Goal: Answer question/provide support: Share knowledge or assist other users

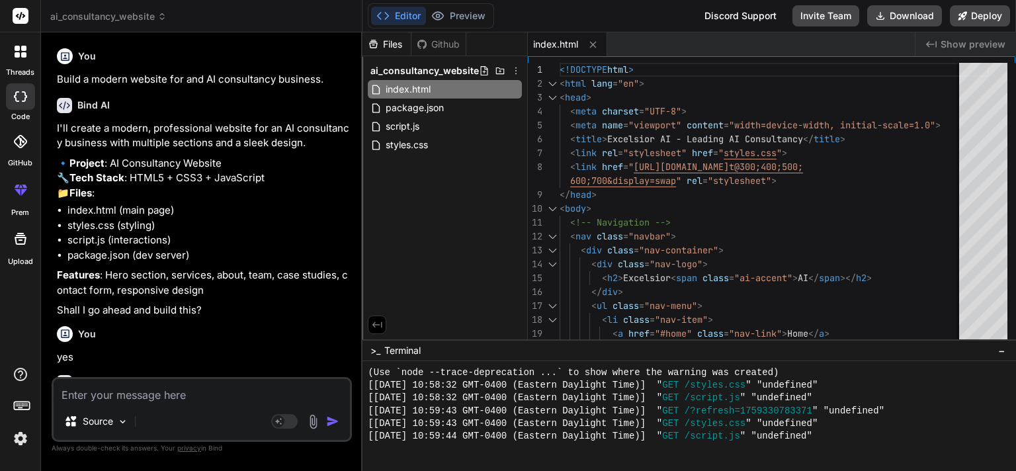
scroll to position [508, 0]
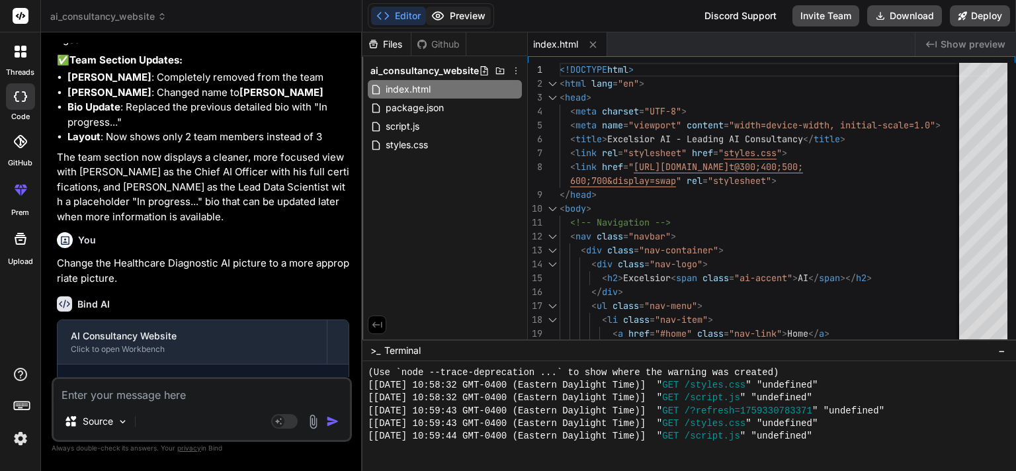
click at [466, 19] on button "Preview" at bounding box center [458, 16] width 65 height 19
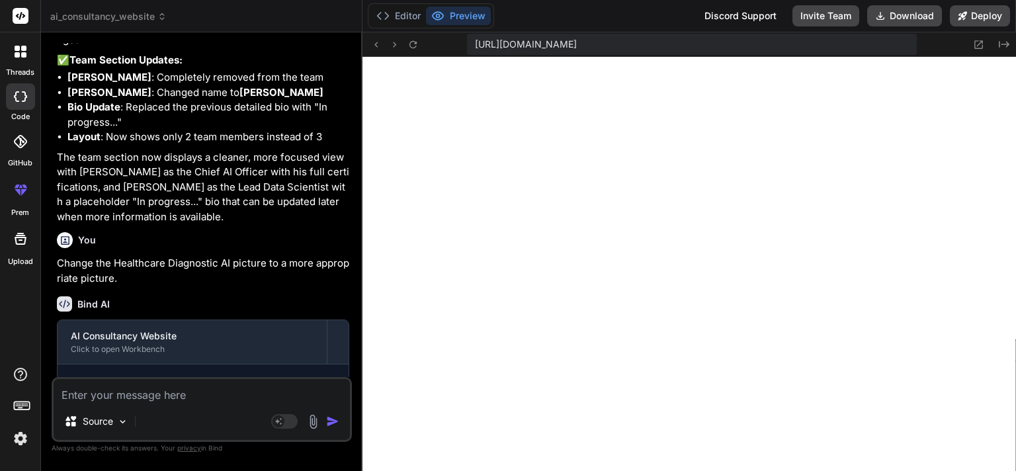
click at [577, 42] on span "[URL][DOMAIN_NAME]" at bounding box center [526, 44] width 102 height 13
drag, startPoint x: 475, startPoint y: 45, endPoint x: 1016, endPoint y: 48, distance: 541.1
click at [577, 48] on span "[URL][DOMAIN_NAME]" at bounding box center [526, 44] width 102 height 13
copy span "[URL][DOMAIN_NAME]"
click at [19, 188] on icon at bounding box center [21, 190] width 16 height 16
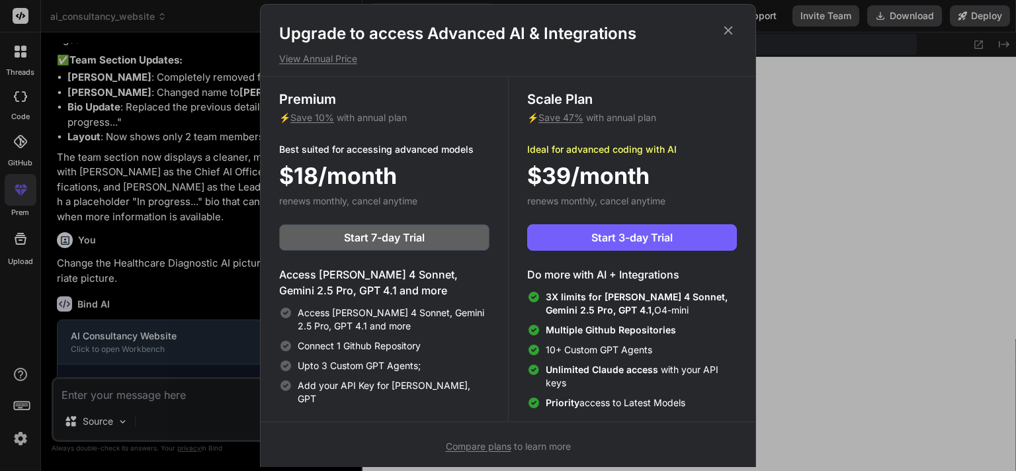
click at [916, 320] on div "Upgrade to access Advanced AI & Integrations View Annual Price Premium ⚡ Save 1…" at bounding box center [508, 235] width 1016 height 471
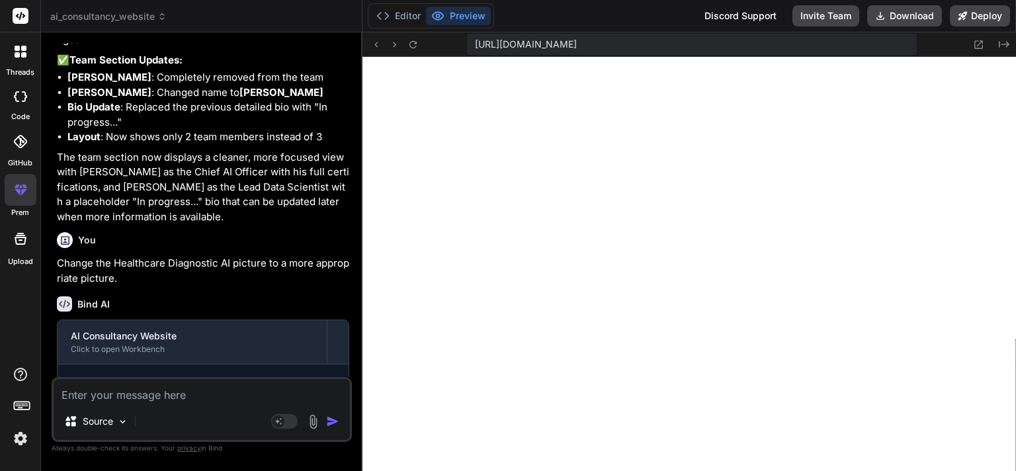
click at [133, 394] on textarea at bounding box center [202, 391] width 296 height 24
type textarea "c"
type textarea "x"
type textarea "ch"
type textarea "x"
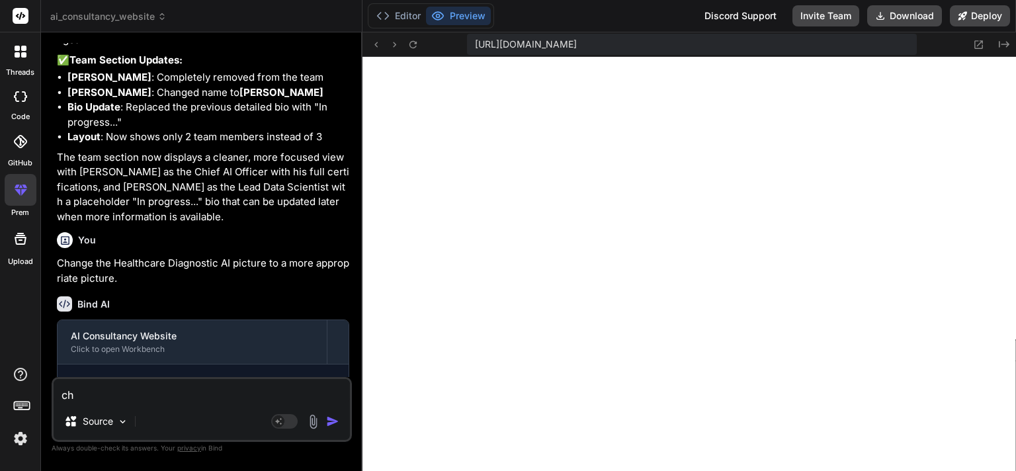
type textarea "cha"
type textarea "x"
type textarea "chan"
type textarea "x"
type textarea "[PERSON_NAME]"
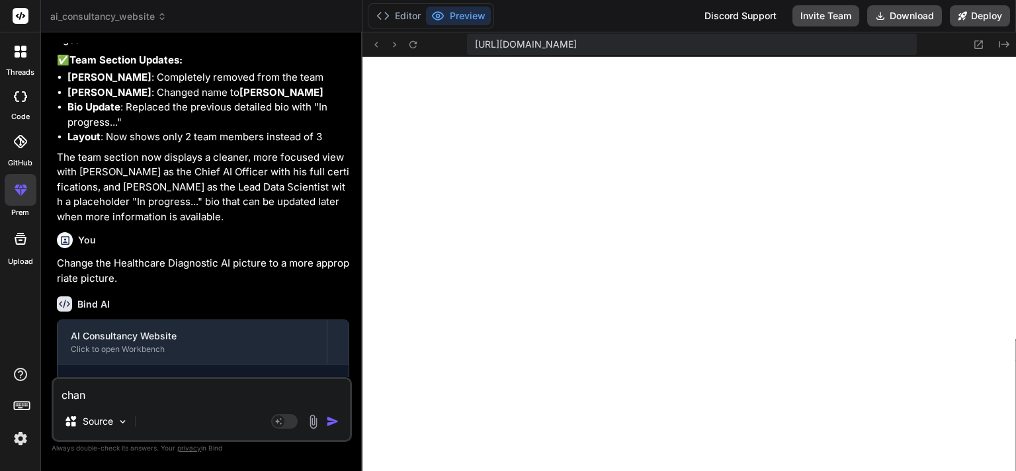
type textarea "x"
type textarea "change"
type textarea "x"
type textarea "change"
type textarea "x"
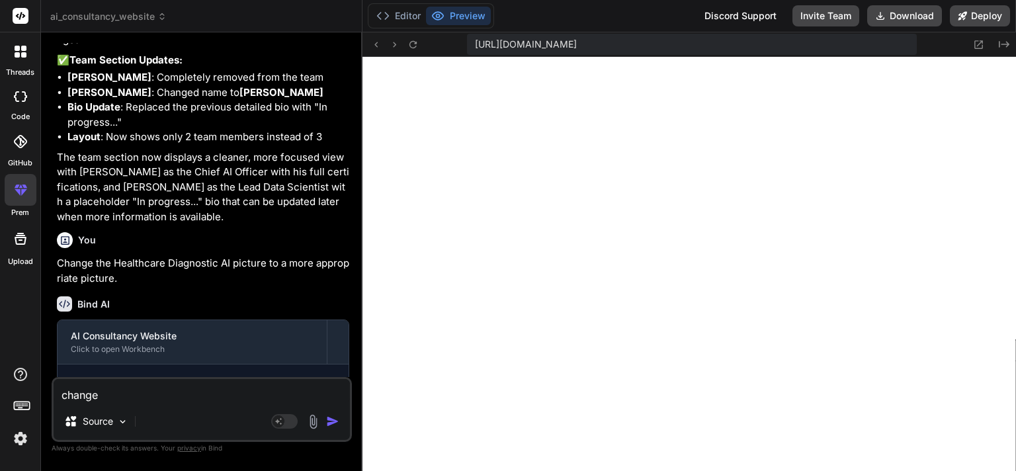
type textarea "change t"
type textarea "x"
type textarea "change th"
type textarea "x"
type textarea "change the"
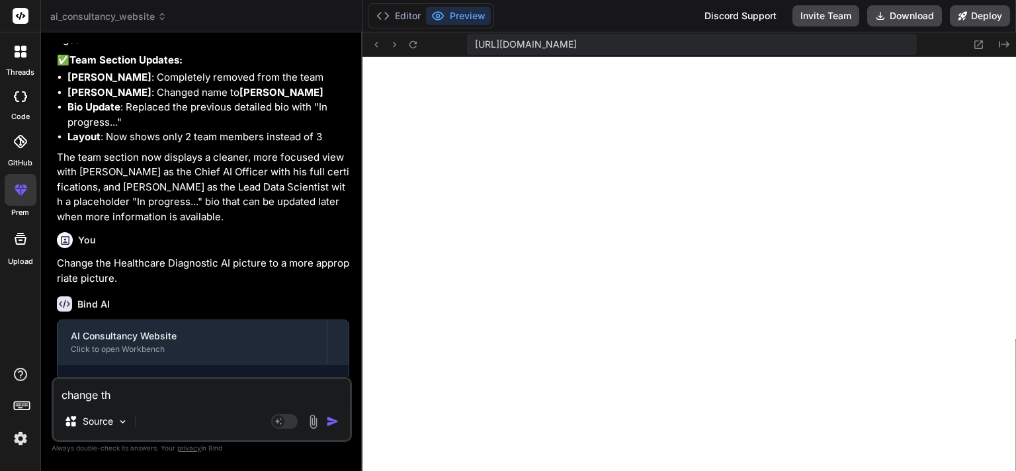
type textarea "x"
type textarea "change the"
type textarea "x"
type textarea "change the H"
type textarea "x"
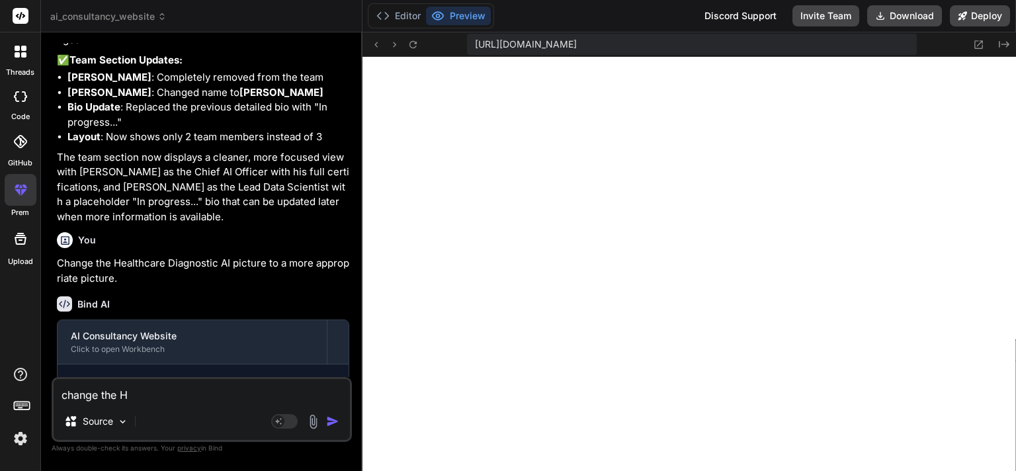
type textarea "change the He"
type textarea "x"
type textarea "change the Hea"
type textarea "x"
type textarea "change the Heal"
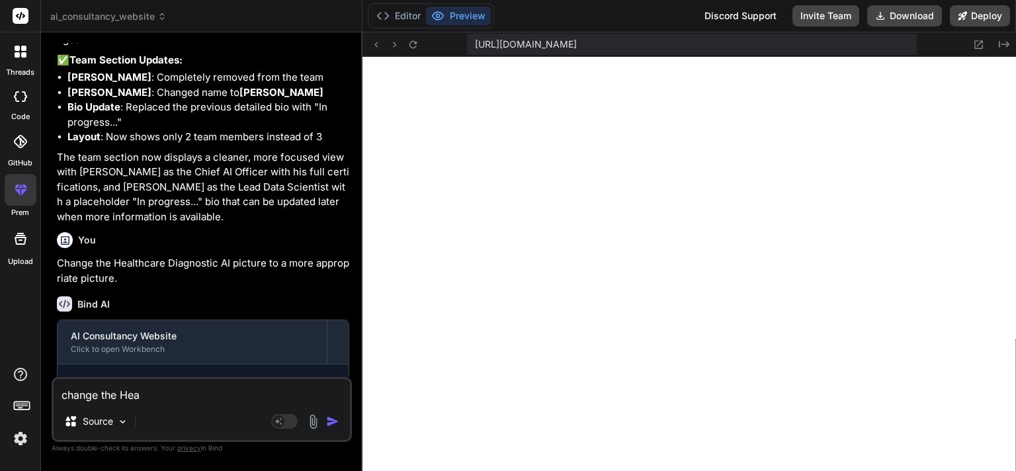
type textarea "x"
type textarea "change the Healt"
type textarea "x"
type textarea "change the Health"
type textarea "x"
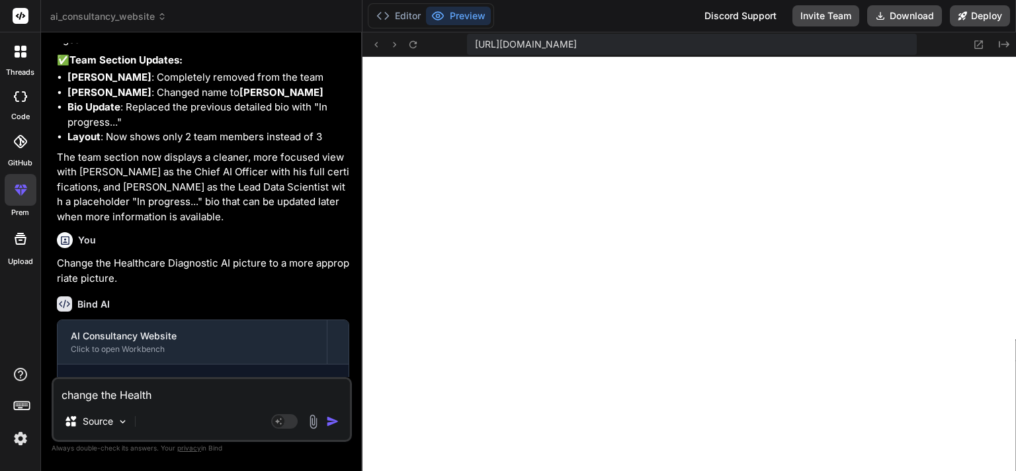
type textarea "change the Healthc"
type textarea "x"
type textarea "change the Healthcare"
type textarea "x"
type textarea "change the Healthcare"
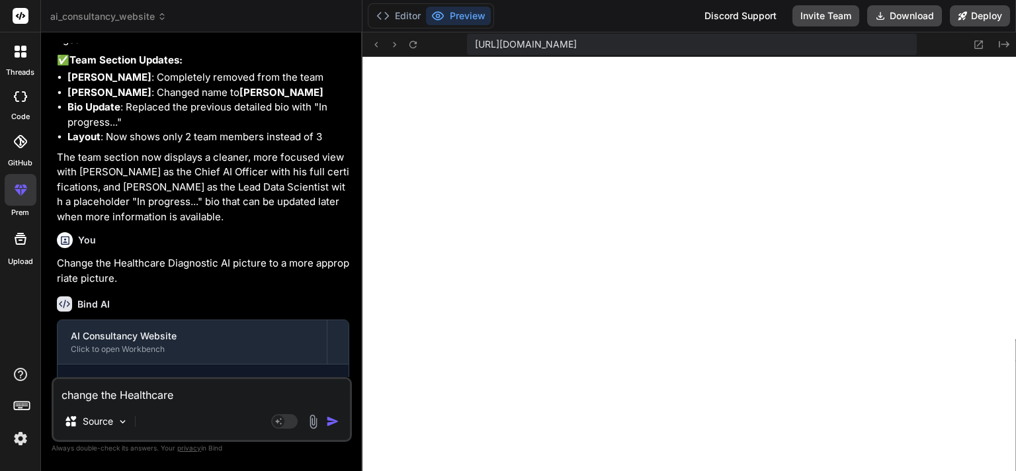
type textarea "x"
type textarea "change the Healthcare D"
type textarea "x"
type textarea "change the Healthcare Di"
type textarea "x"
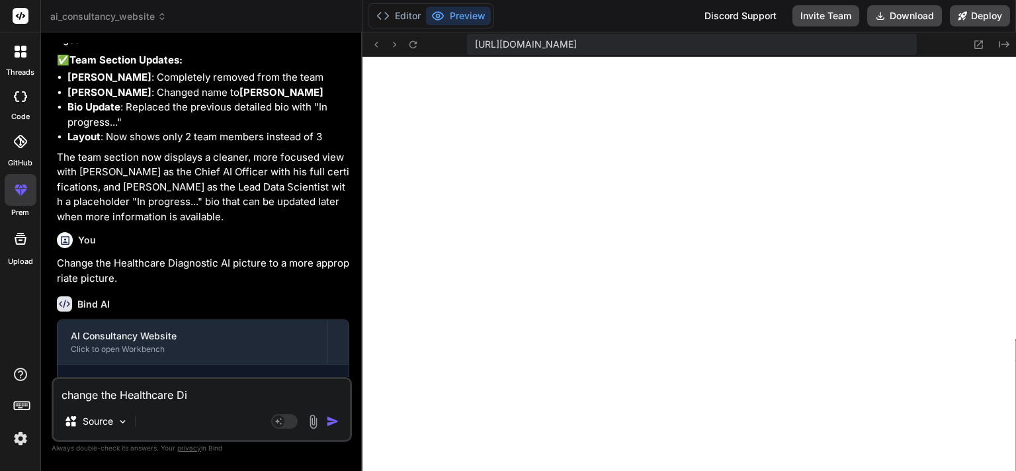
type textarea "change the Healthcare Dia"
type textarea "x"
type textarea "change the Healthcare Diag"
type textarea "x"
type textarea "change the Healthcare Diagn"
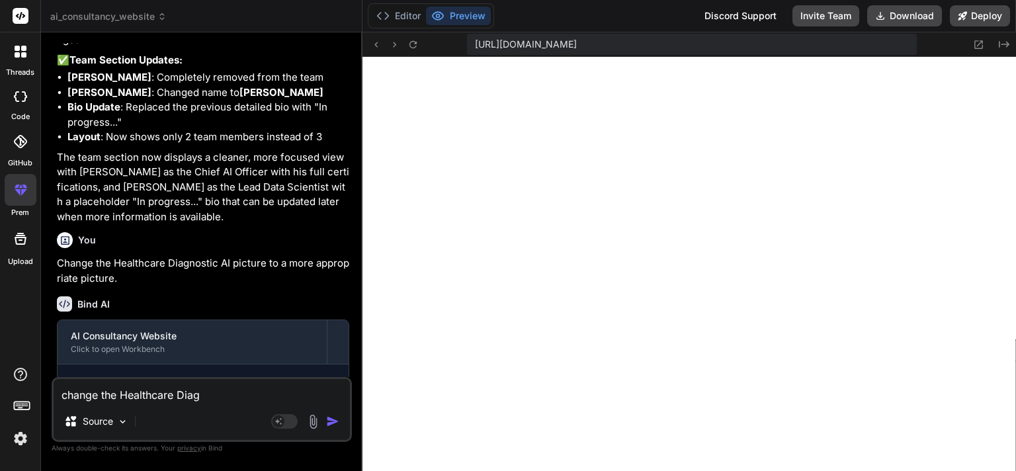
type textarea "x"
type textarea "change the Healthcare Diagno"
type textarea "x"
type textarea "change the Healthcare Diagnos"
type textarea "x"
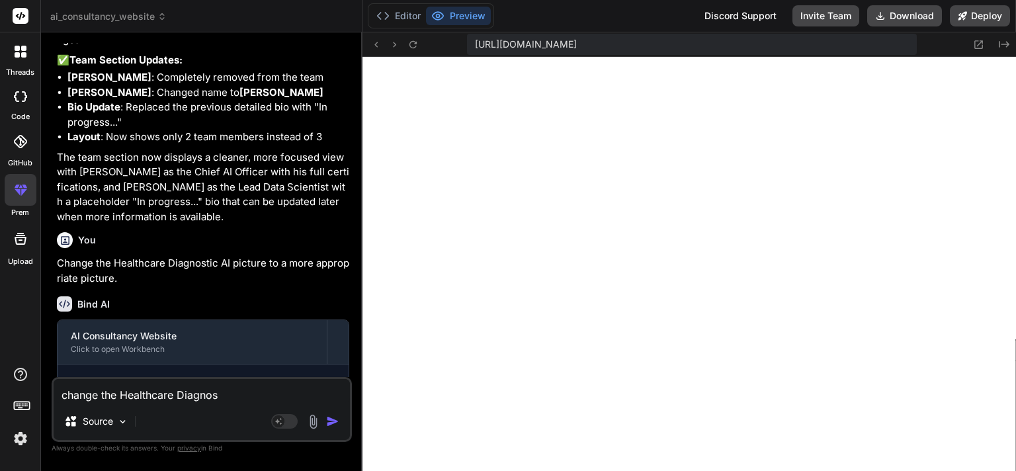
type textarea "change the Healthcare Diagnost"
type textarea "x"
type textarea "change the Healthcare Diagnosti"
type textarea "x"
type textarea "change the Healthcare Diagnostic"
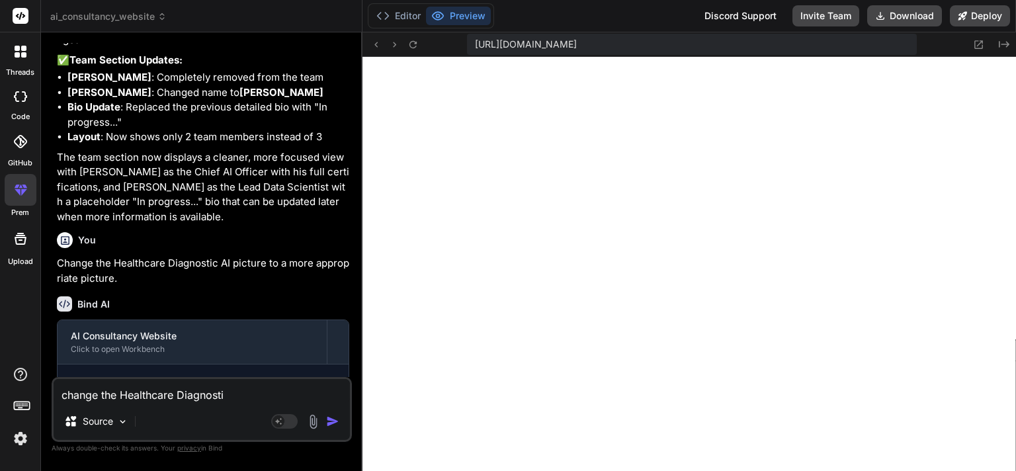
type textarea "x"
type textarea "change the Healthcare Diagnostics"
type textarea "x"
type textarea "change the Healthcare Diagnostics"
type textarea "x"
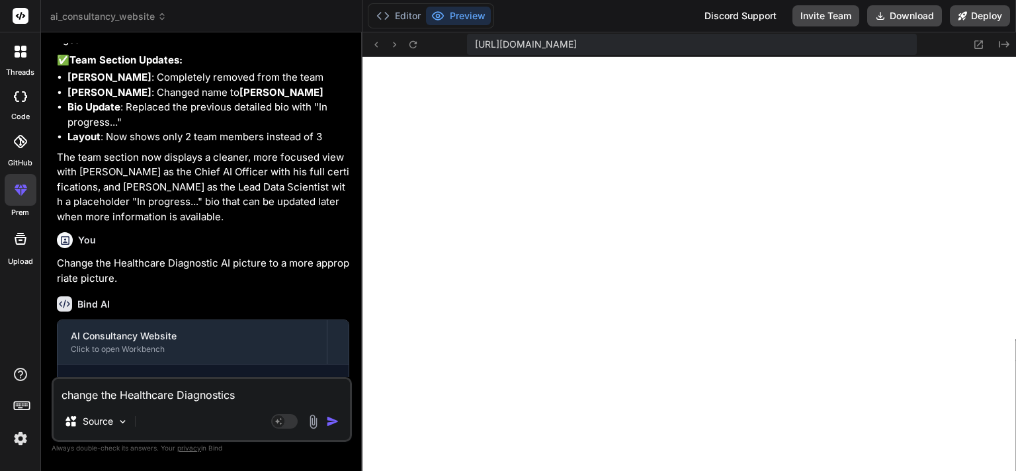
type textarea "change the Healthcare Diagnostics A"
type textarea "x"
type textarea "change the Healthcare Diagnostics AI"
type textarea "x"
type textarea "change the Healthcare Diagnostics AI"
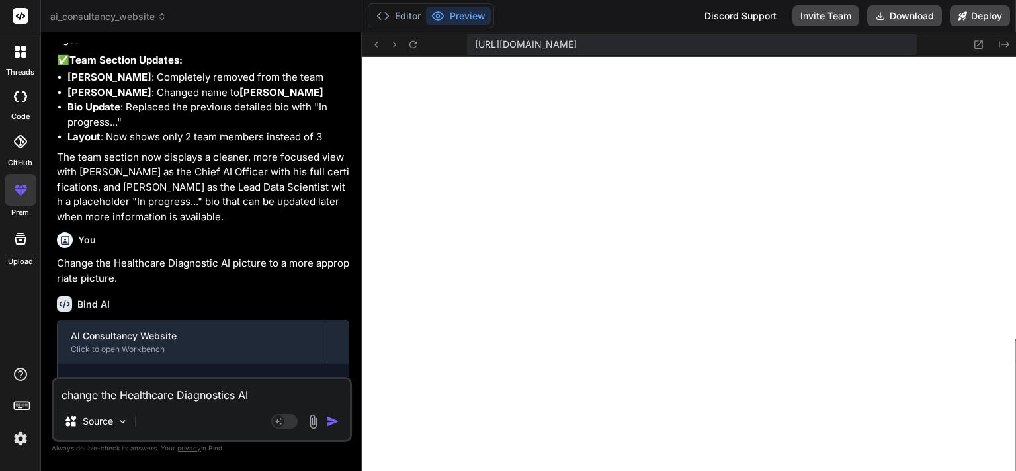
type textarea "x"
type textarea "change the Healthcare Diagnostics AI h"
type textarea "x"
type textarea "change the Healthcare Diagnostics AI ho"
type textarea "x"
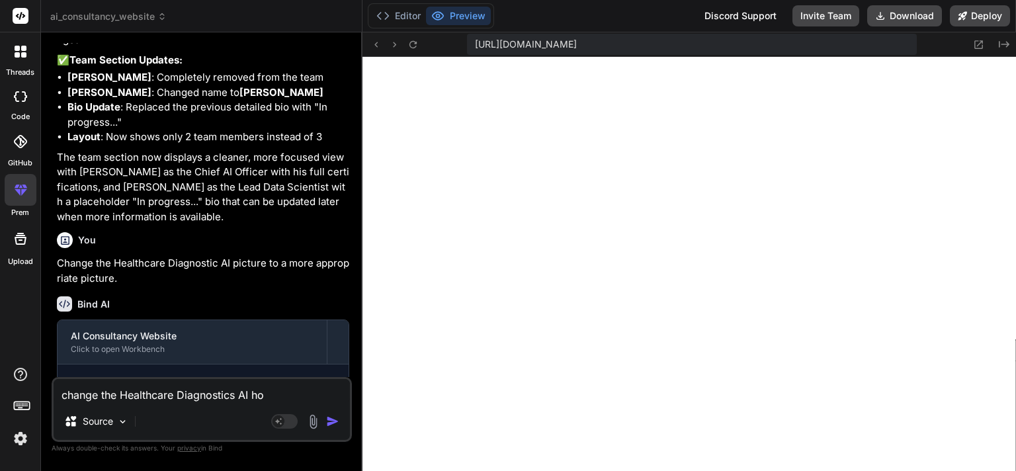
type textarea "change the Healthcare Diagnostics AI h"
type textarea "x"
type textarea "change the Healthcare Diagnostics AI"
type textarea "x"
type textarea "change the Healthcare Diagnostics AI p"
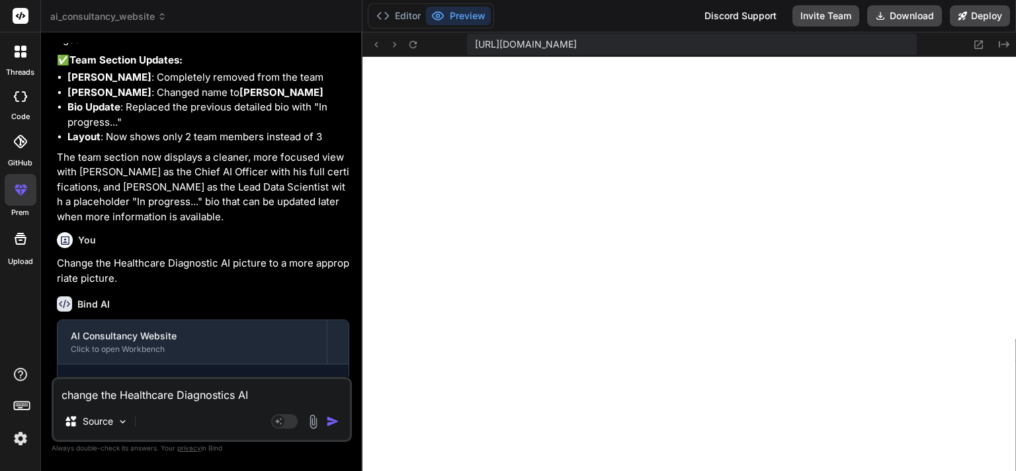
type textarea "x"
type textarea "change the Healthcare Diagnostics AI ph"
type textarea "x"
type textarea "change the Healthcare Diagnostics AI pht"
type textarea "x"
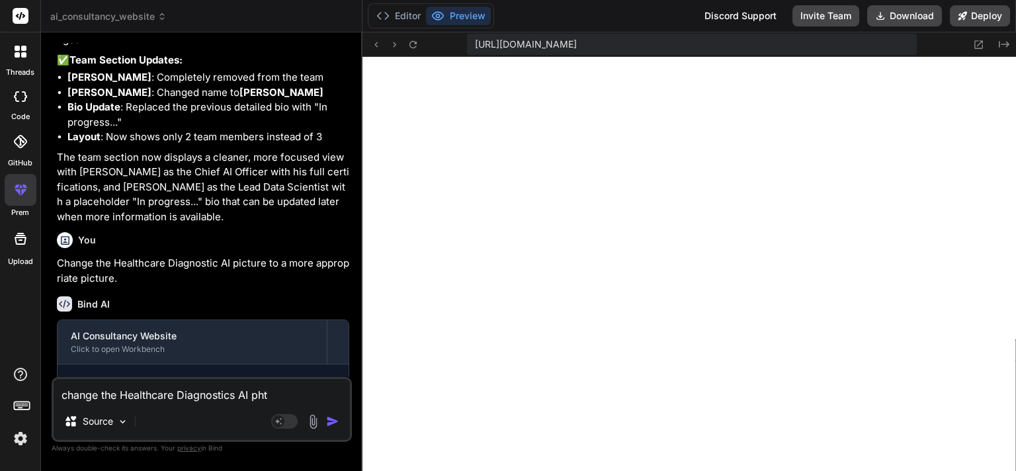
type textarea "change the Healthcare Diagnostics AI phto"
type textarea "x"
type textarea "change the Healthcare Diagnostics AI pht"
type textarea "x"
type textarea "change the Healthcare Diagnostics AI ph"
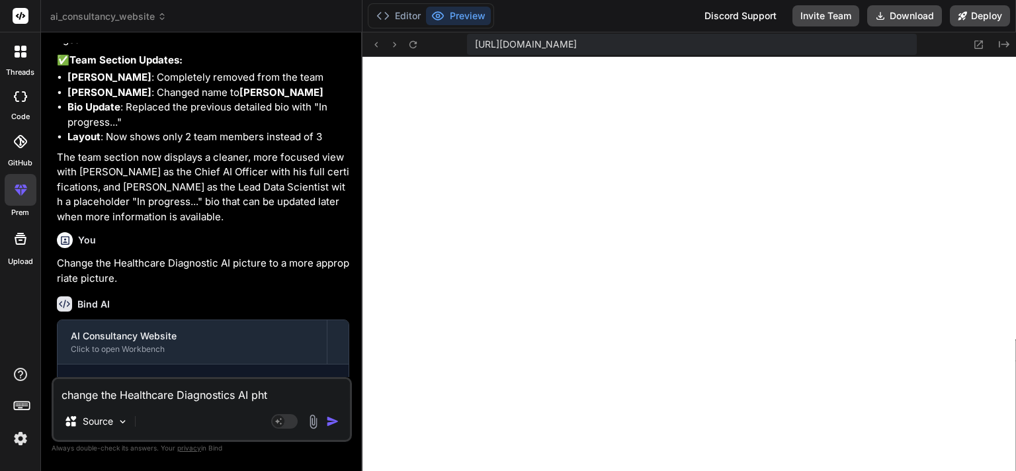
type textarea "x"
type textarea "change the Healthcare Diagnostics AI pho"
type textarea "x"
type textarea "change the Healthcare Diagnostics AI phot"
type textarea "x"
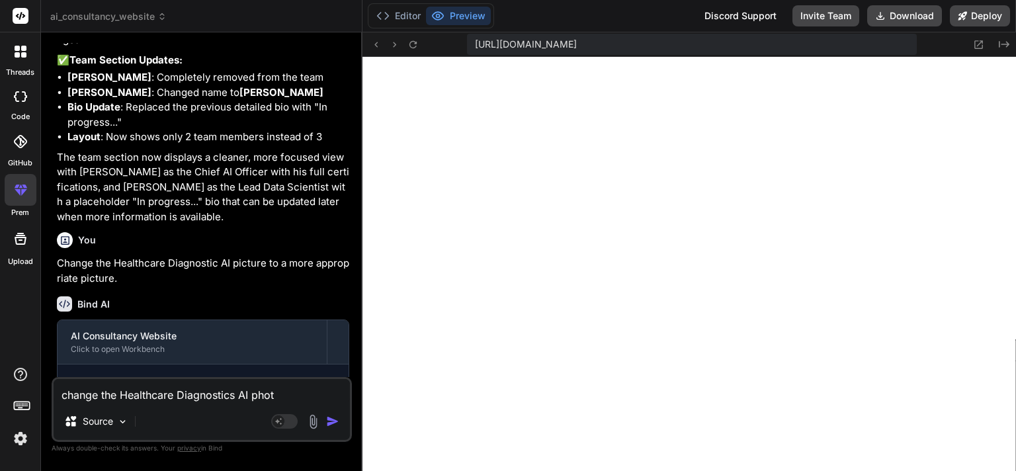
type textarea "change the Healthcare Diagnostics AI photo"
type textarea "x"
type textarea "change the Healthcare Diagnostics AI photo"
type textarea "x"
type textarea "change the Healthcare Diagnostics AI photo t"
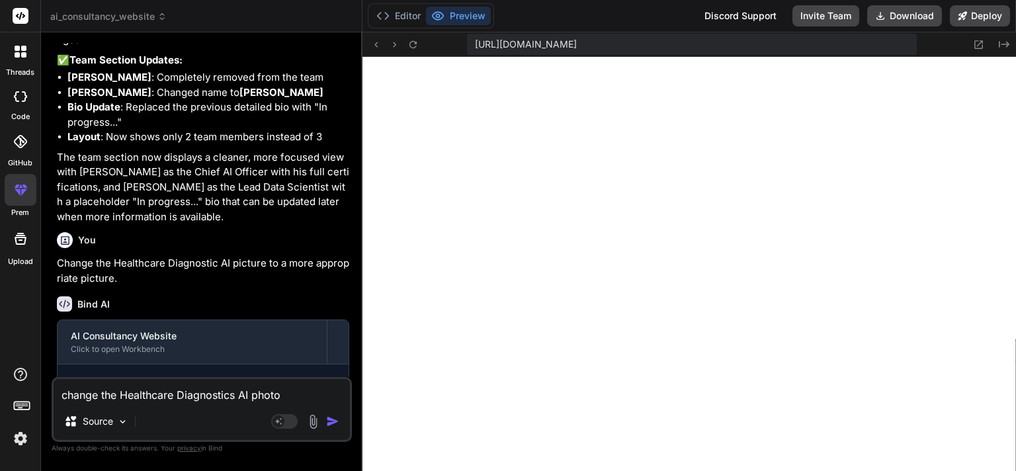
type textarea "x"
type textarea "change the Healthcare Diagnostics AI photo to"
type textarea "x"
type textarea "change the Healthcare Diagnostics AI photo to"
type textarea "x"
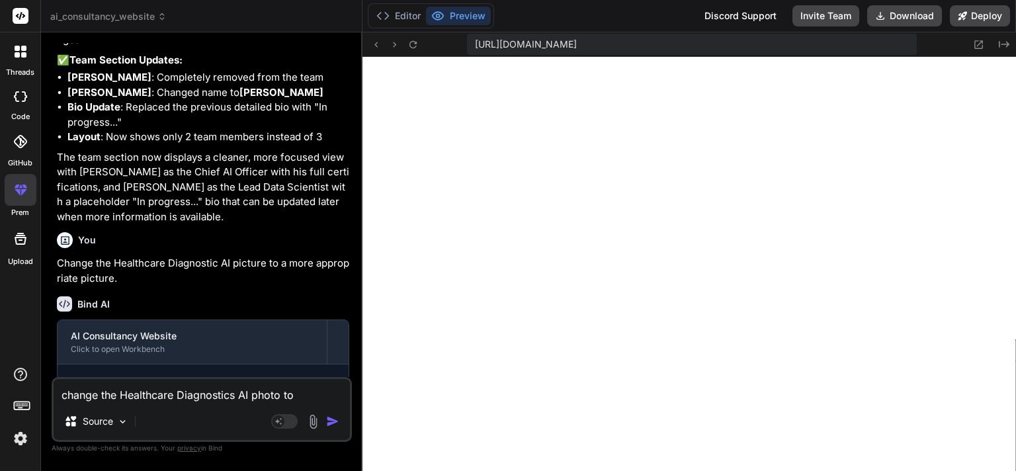
type textarea "change the Healthcare Diagnostics AI photo to a"
type textarea "x"
type textarea "change the Healthcare Diagnostics AI photo to a"
type textarea "x"
type textarea "change the Healthcare Diagnostics AI photo to a m"
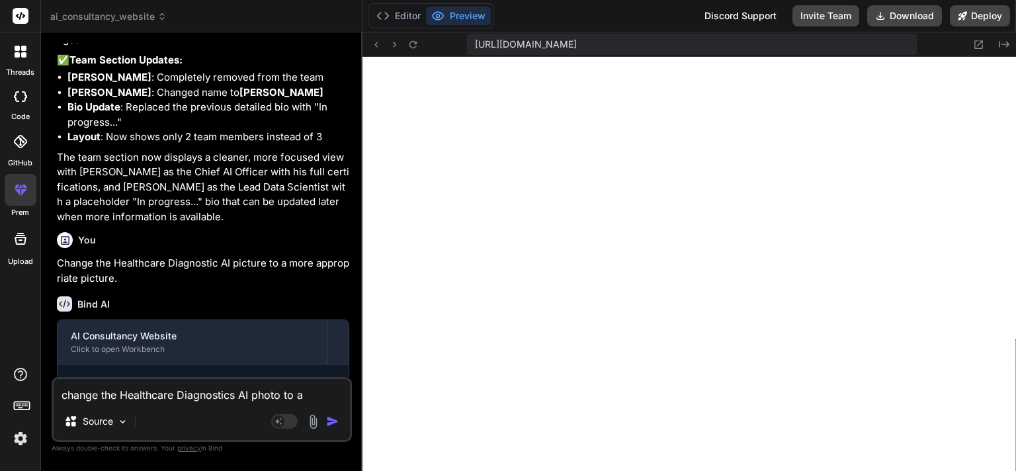
type textarea "x"
type textarea "change the Healthcare Diagnostics AI photo to a mo"
type textarea "x"
type textarea "change the Healthcare Diagnostics AI photo to a mor"
type textarea "x"
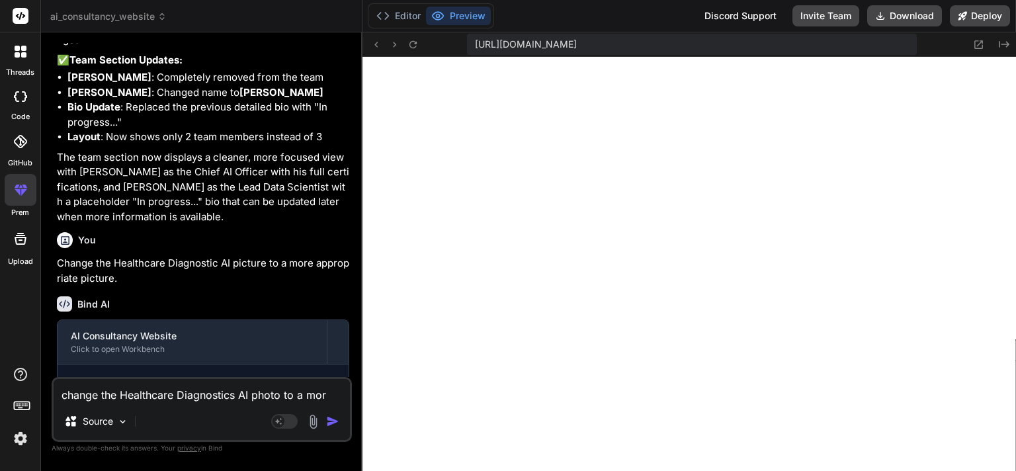
type textarea "change the Healthcare Diagnostics AI photo to a more"
type textarea "x"
type textarea "change the Healthcare Diagnostics AI photo to a more"
type textarea "x"
type textarea "change the Healthcare Diagnostics AI photo to a more r"
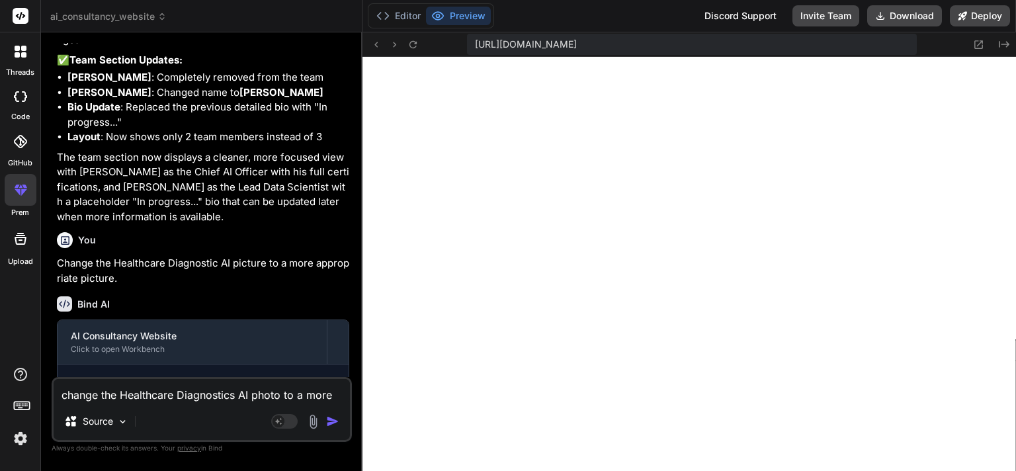
type textarea "x"
type textarea "change the Healthcare Diagnostics AI photo to a more re"
type textarea "x"
type textarea "change the Healthcare Diagnostics AI photo to a more rea"
type textarea "x"
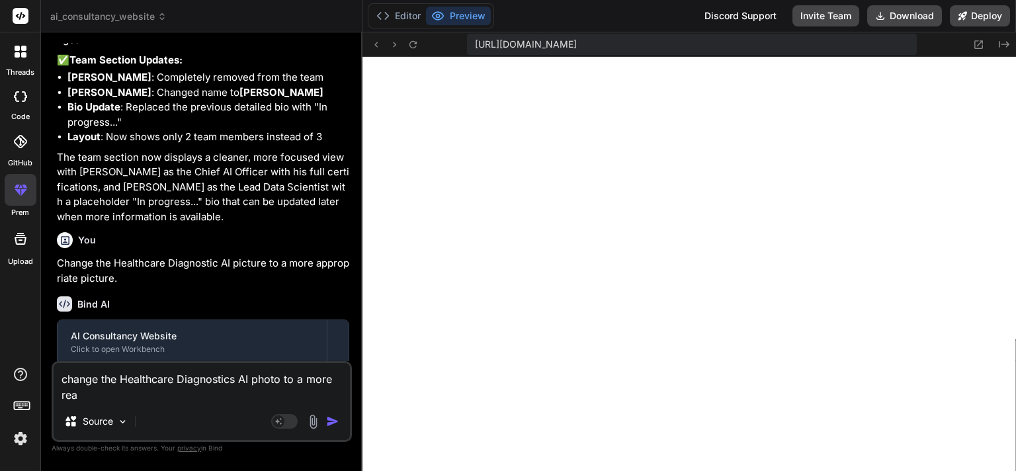
type textarea "change the Healthcare Diagnostics AI photo to a more real"
type textarea "x"
type textarea "change the Healthcare Diagnostics AI photo to a more reali"
type textarea "x"
type textarea "change the Healthcare Diagnostics AI photo to a more realis"
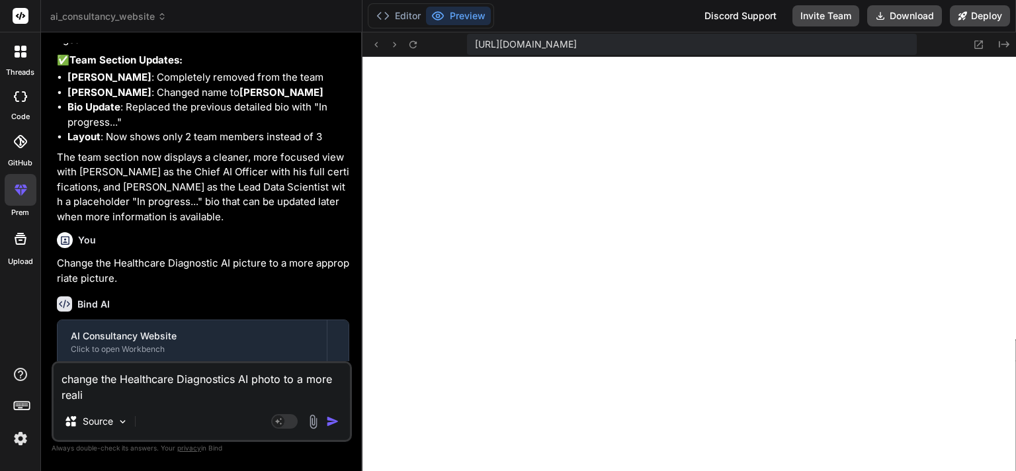
type textarea "x"
type textarea "change the Healthcare Diagnostics AI photo to a more realist"
type textarea "x"
type textarea "change the Healthcare Diagnostics AI photo to a more realisti"
type textarea "x"
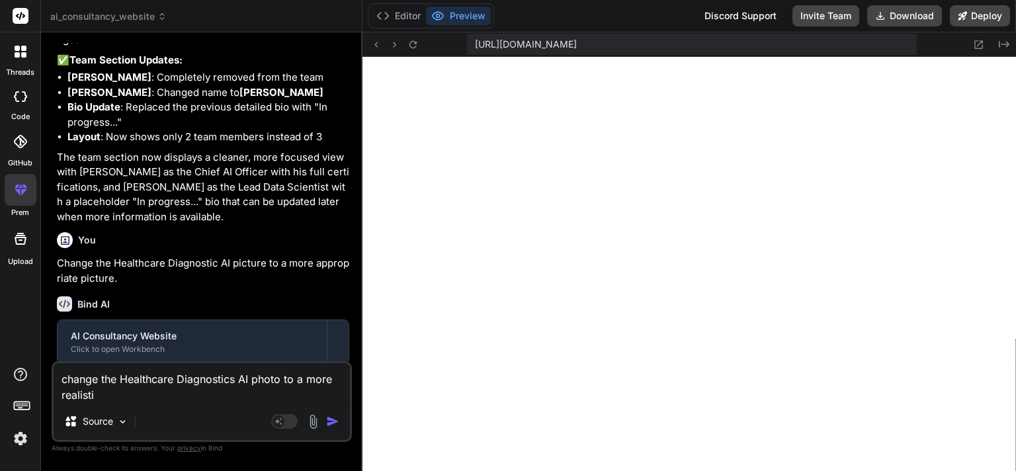
type textarea "change the Healthcare Diagnostics AI photo to a more realistic"
type textarea "x"
type textarea "change the Healthcare Diagnostics AI photo to a more realistic"
type textarea "x"
type textarea "change the Healthcare Diagnostics AI photo to a more realistic e"
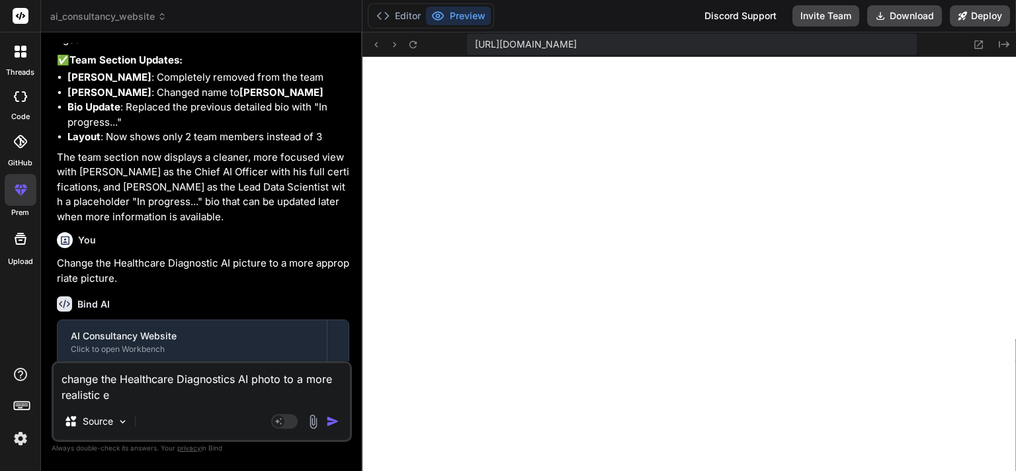
type textarea "x"
type textarea "change the Healthcare Diagnostics AI photo to a more realistic eh"
type textarea "x"
type textarea "change the Healthcare Diagnostics AI photo to a more realistic eha"
type textarea "x"
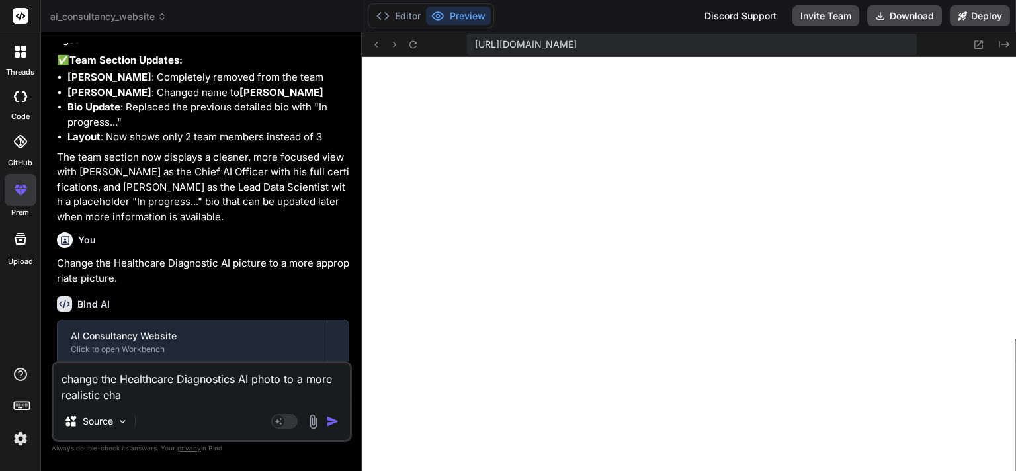
type textarea "change the Healthcare Diagnostics AI photo to a more realistic ehal"
type textarea "x"
type textarea "change the Healthcare Diagnostics AI photo to a more realistic [PERSON_NAME]"
type textarea "x"
type textarea "change the Healthcare Diagnostics AI photo to a more realistic ehaltc"
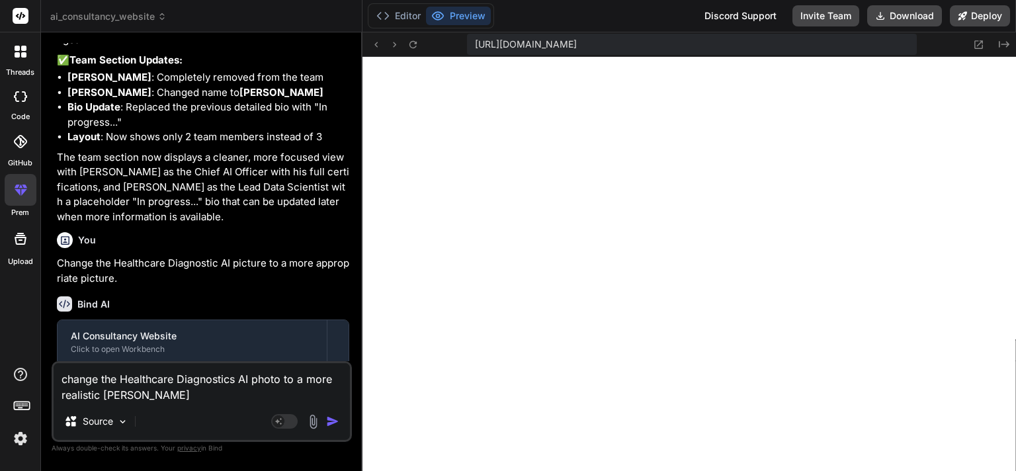
type textarea "x"
type textarea "change the Healthcare Diagnostics AI photo to a more realistic ehaltch"
type textarea "x"
type textarea "change the Healthcare Diagnostics AI photo to a more realistic ehaltcha"
type textarea "x"
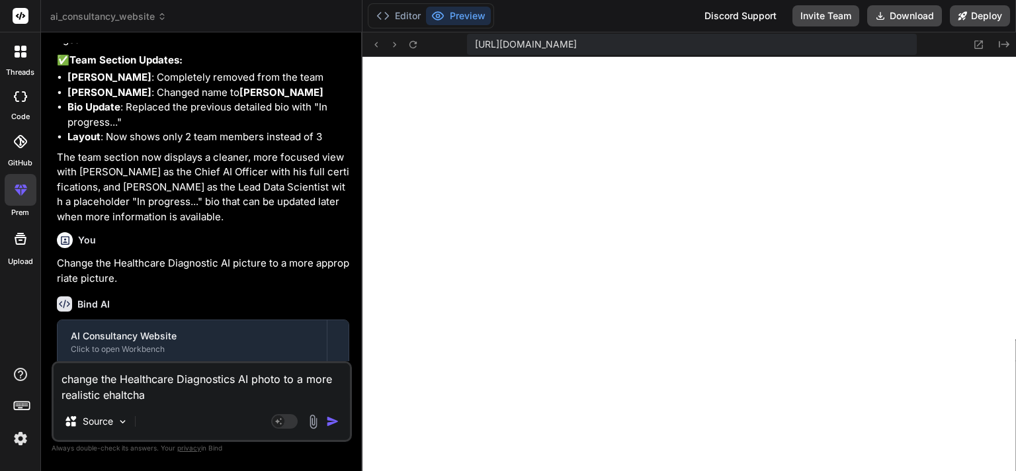
type textarea "change the Healthcare Diagnostics AI photo to a more realistic ehaltchar"
type textarea "x"
type textarea "change the Healthcare Diagnostics AI photo to a more realistic ehaltcha"
type textarea "x"
type textarea "change the Healthcare Diagnostics AI photo to a more realistic ehaltch"
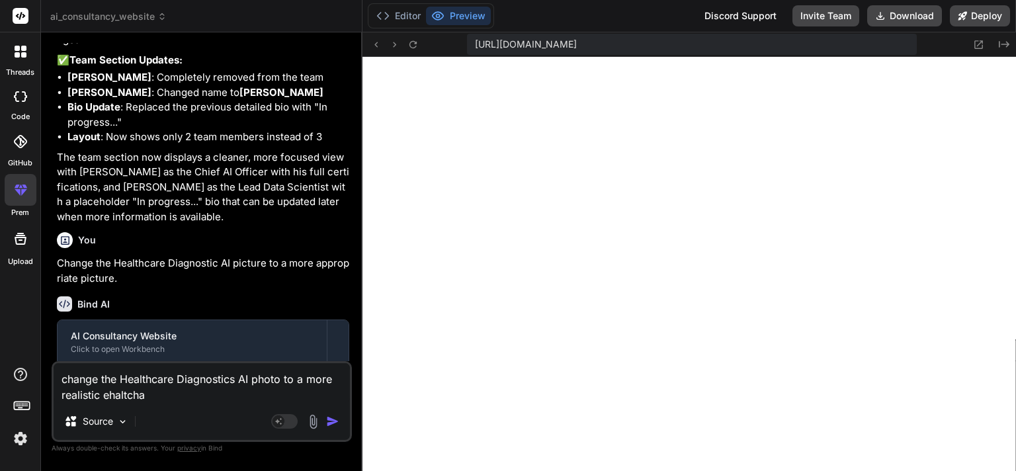
type textarea "x"
type textarea "change the Healthcare Diagnostics AI photo to a more realistic ehaltc"
type textarea "x"
type textarea "change the Healthcare Diagnostics AI photo to a more realistic [PERSON_NAME]"
type textarea "x"
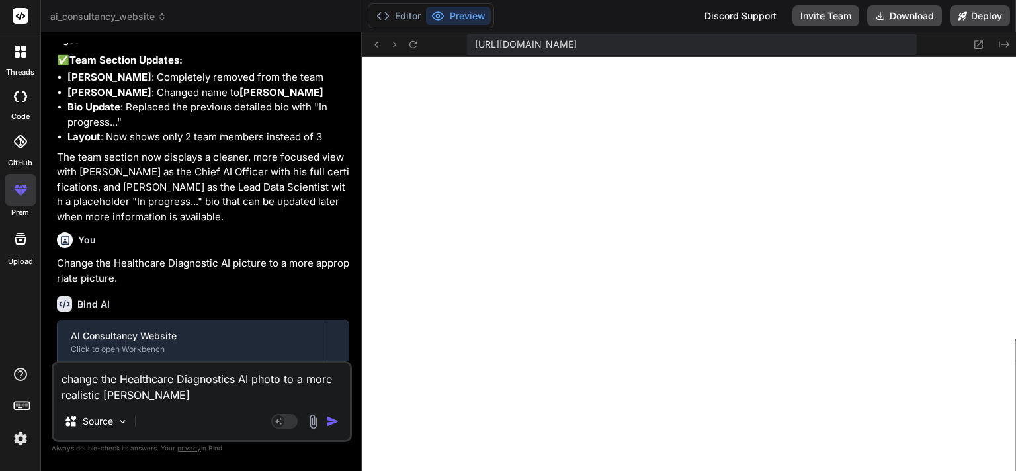
type textarea "change the Healthcare Diagnostics AI photo to a more realistic ehal"
type textarea "x"
type textarea "change the Healthcare Diagnostics AI photo to a more realistic eha"
type textarea "x"
type textarea "change the Healthcare Diagnostics AI photo to a more realistic eh"
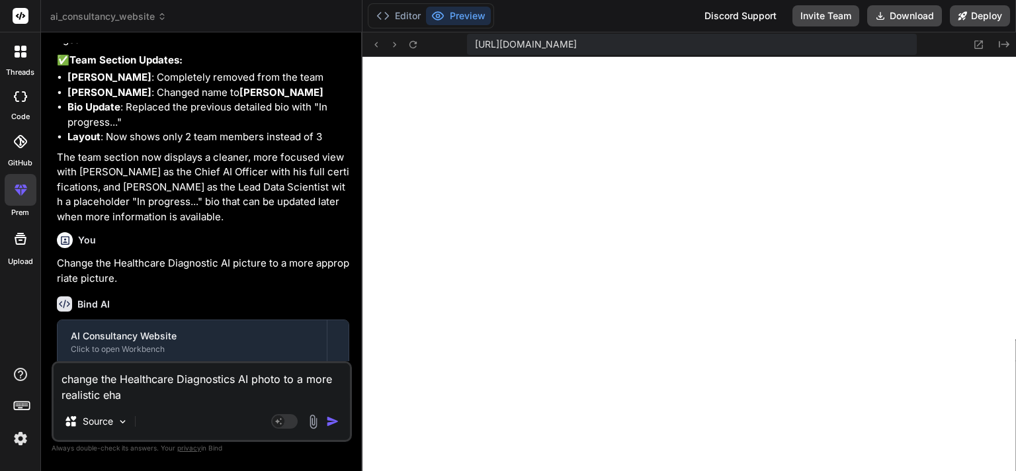
type textarea "x"
type textarea "change the Healthcare Diagnostics AI photo to a more realistic e"
type textarea "x"
type textarea "change the Healthcare Diagnostics AI photo to a more realistic"
type textarea "x"
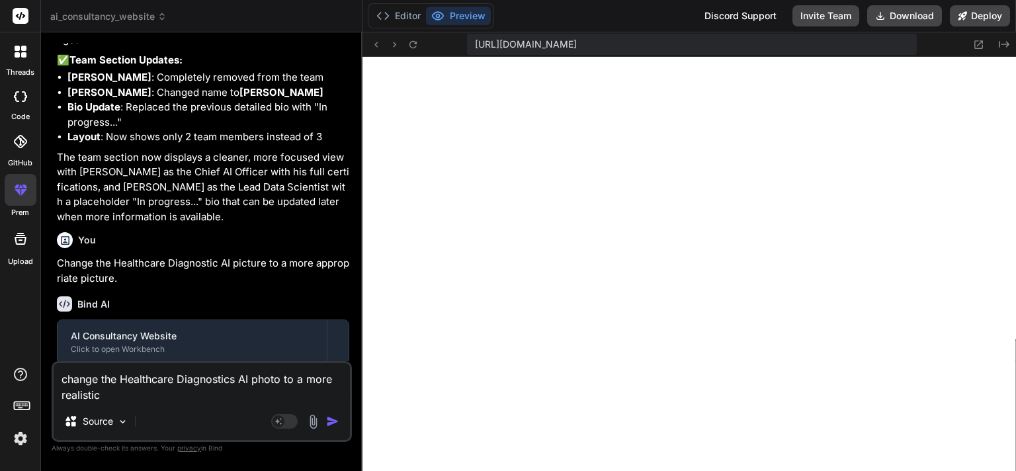
type textarea "change the Healthcare Diagnostics AI photo to a more realistic"
type textarea "x"
type textarea "change the Healthcare Diagnostics AI photo to a more realisti"
type textarea "x"
type textarea "change the Healthcare Diagnostics AI photo to a more realistic"
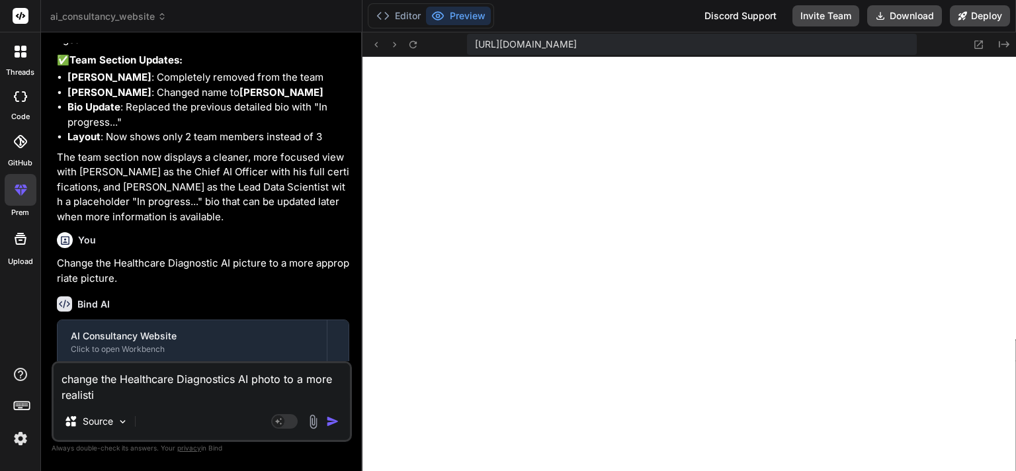
type textarea "x"
type textarea "change the Healthcare Diagnostics AI photo to a more realistic"
type textarea "x"
type textarea "change the Healthcare Diagnostics AI photo to a more realistic h"
type textarea "x"
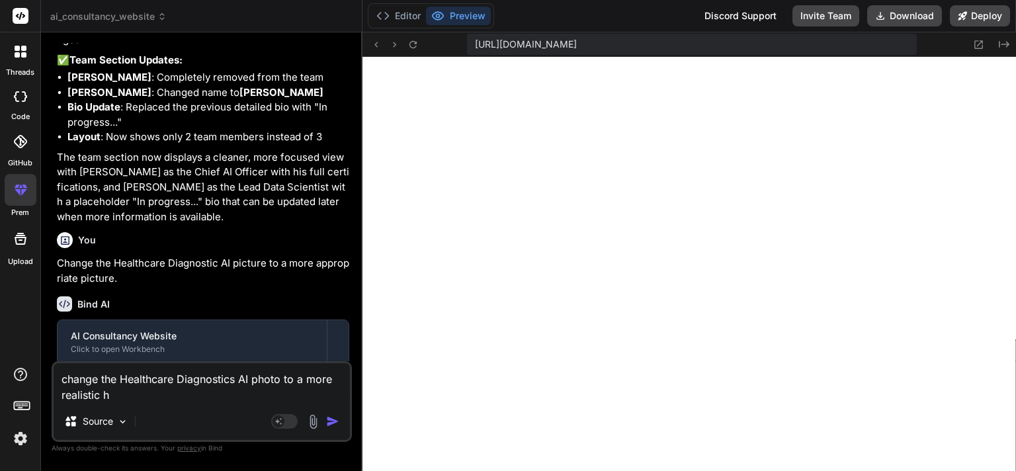
type textarea "change the Healthcare Diagnostics AI photo to a more realistic he"
type textarea "x"
type textarea "change the Healthcare Diagnostics AI photo to a more realistic hea"
type textarea "x"
type textarea "change the Healthcare Diagnostics AI photo to a more realistic heat"
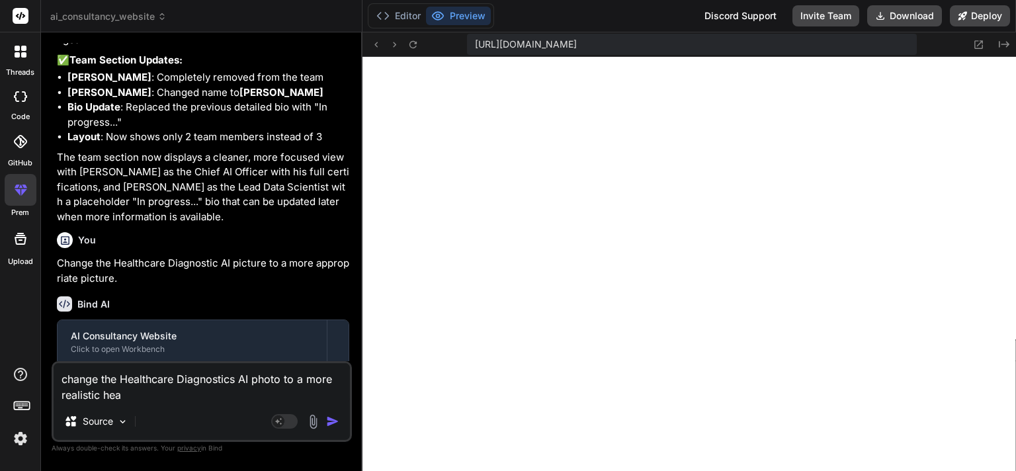
type textarea "x"
type textarea "change the Healthcare Diagnostics AI photo to a more realistic hea"
type textarea "x"
type textarea "change the Healthcare Diagnostics AI photo to a more realistic heal"
type textarea "x"
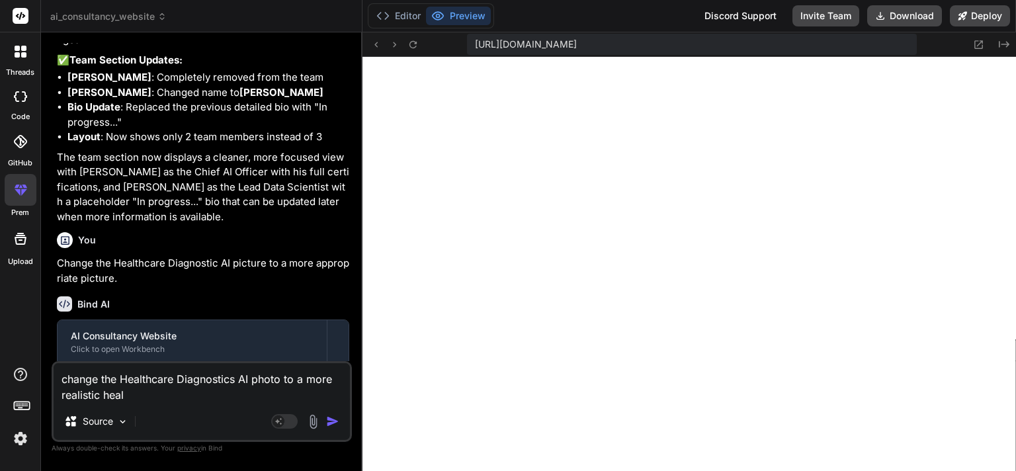
type textarea "change the Healthcare Diagnostics AI photo to a more realistic healt"
type textarea "x"
type textarea "change the Healthcare Diagnostics AI photo to a more realistic health"
type textarea "x"
type textarea "change the Healthcare Diagnostics AI photo to a more realistic healthc"
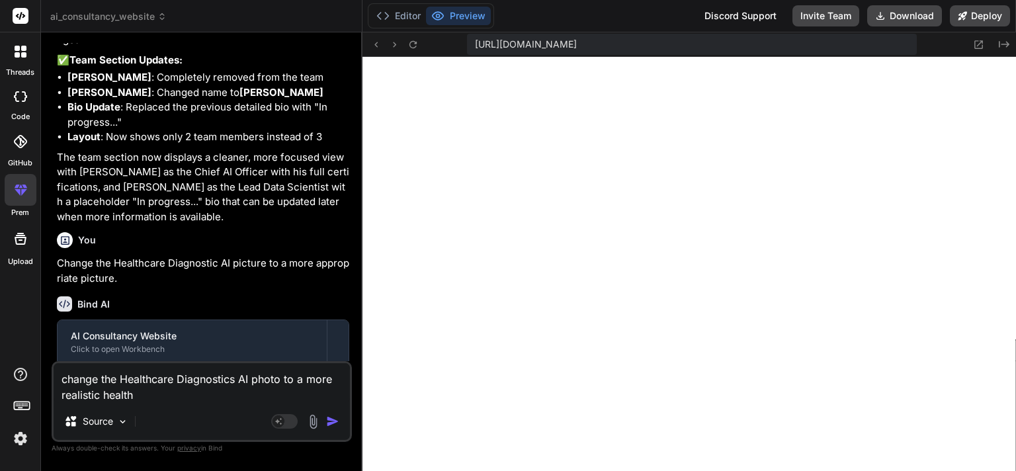
type textarea "x"
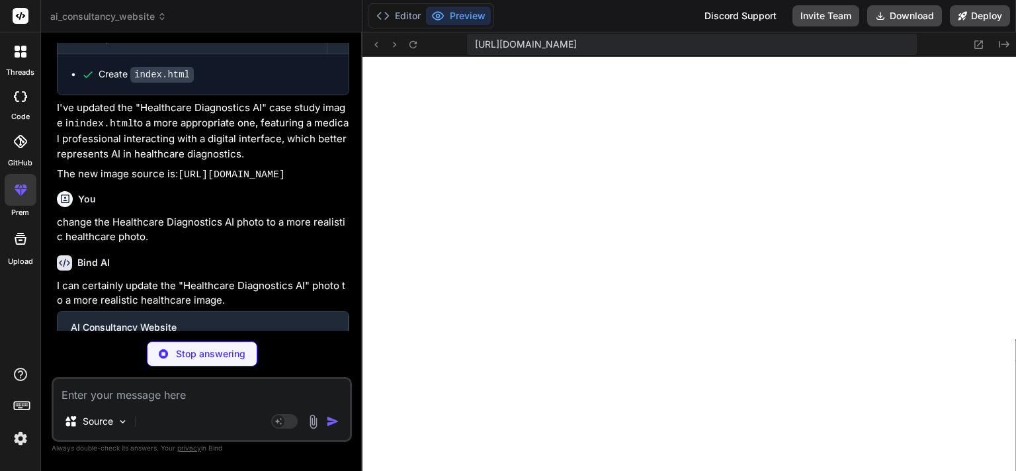
scroll to position [2442, 0]
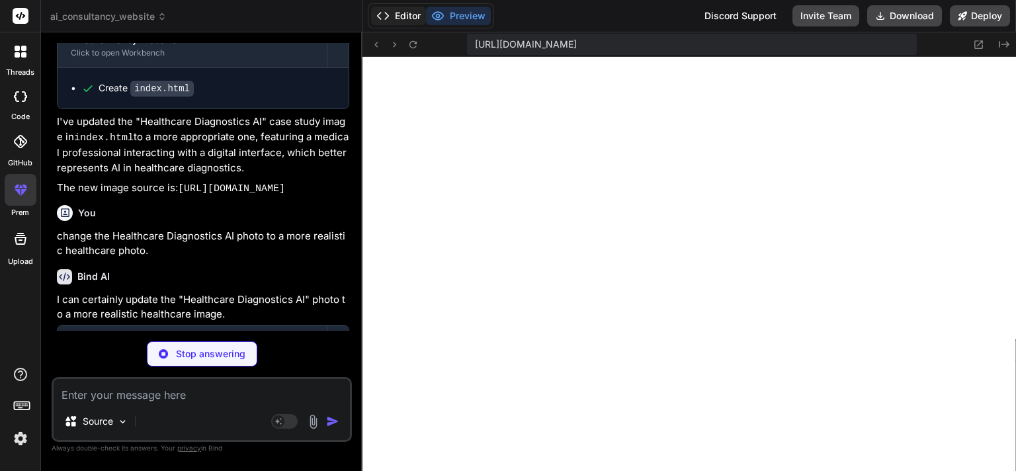
click at [409, 17] on button "Editor" at bounding box center [398, 16] width 55 height 19
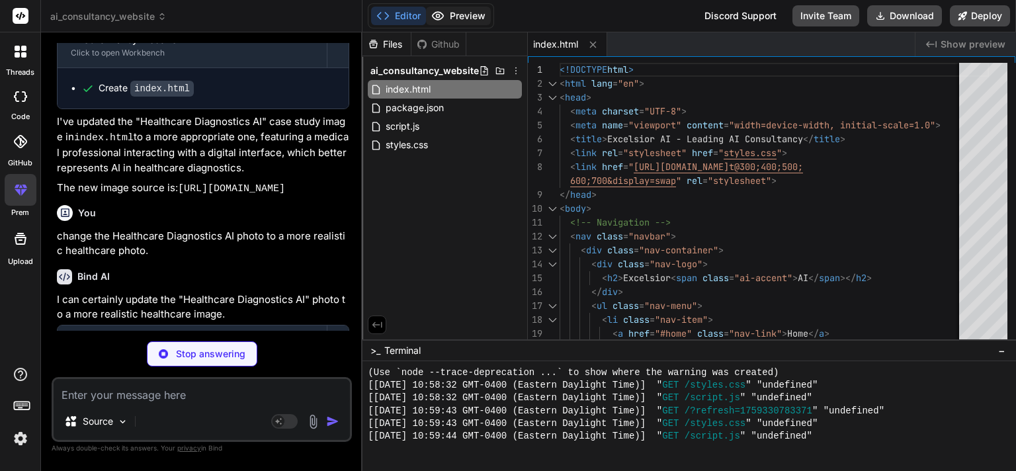
click at [458, 19] on button "Preview" at bounding box center [458, 16] width 65 height 19
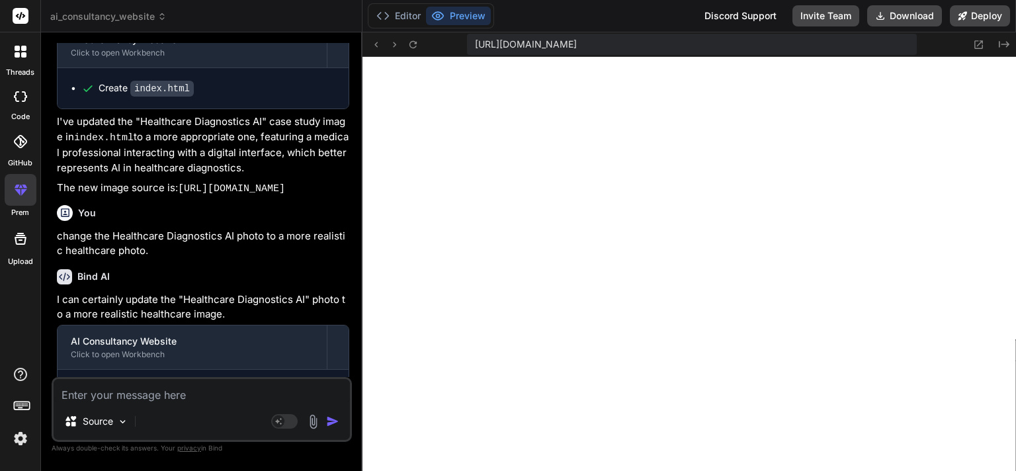
click at [310, 259] on div "You change the Healthcare Diagnostics AI photo to a more realistic healthcare p…" at bounding box center [203, 229] width 292 height 59
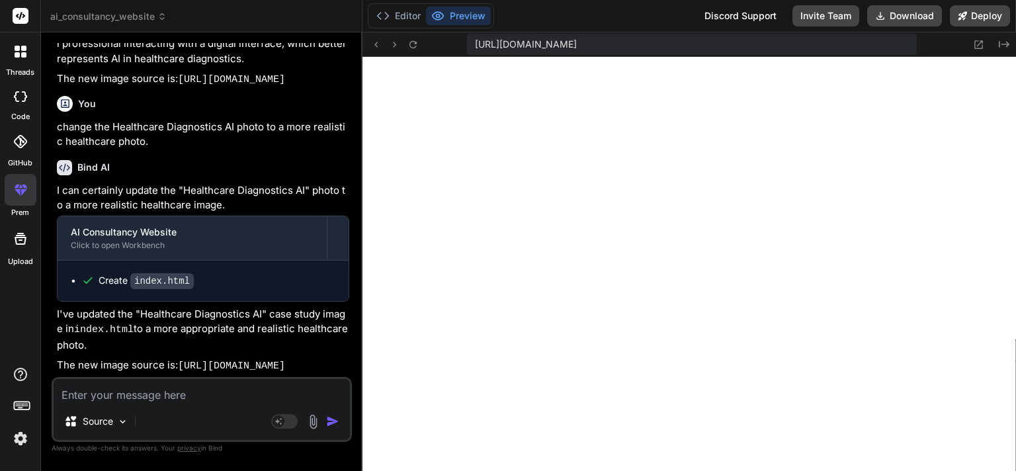
scroll to position [2617, 0]
click at [341, 311] on p "I've updated the "Healthcare Diagnostics AI" case study image in index.html to …" at bounding box center [203, 330] width 292 height 46
click at [417, 45] on icon at bounding box center [412, 44] width 11 height 11
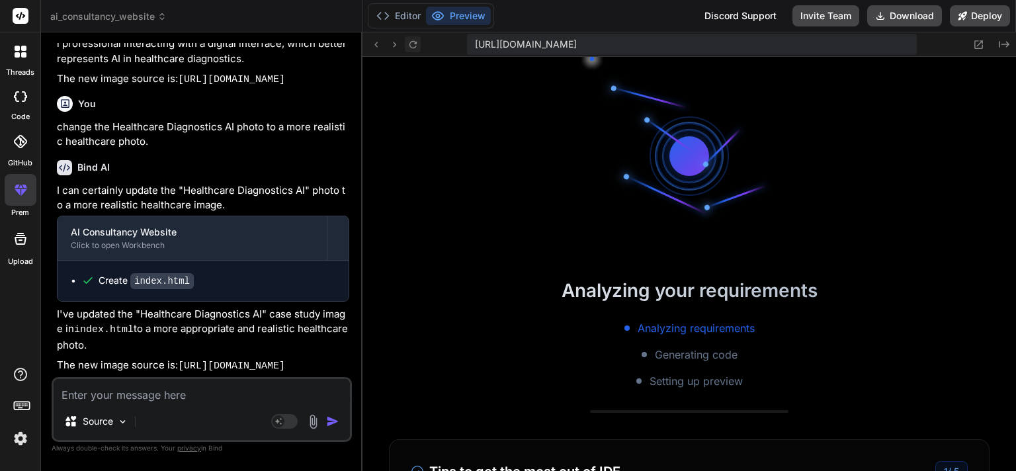
scroll to position [546, 0]
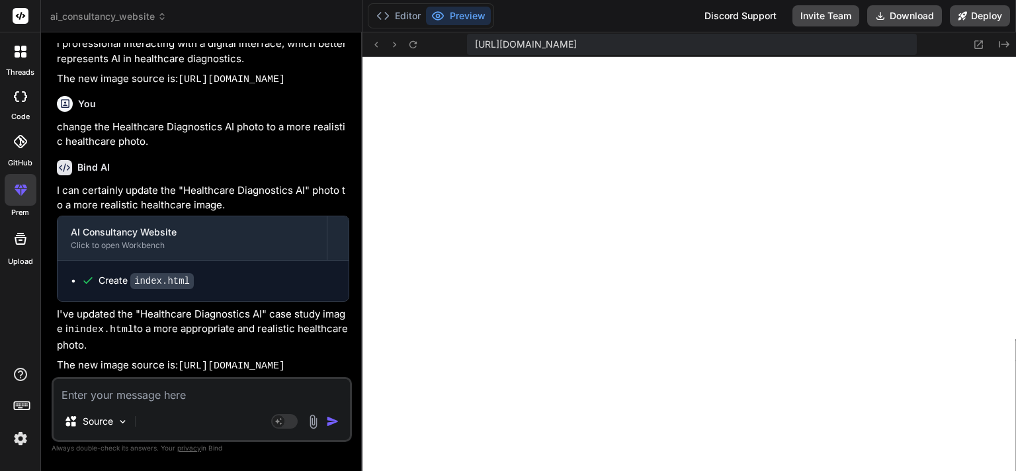
click at [173, 397] on textarea at bounding box center [202, 391] width 296 height 24
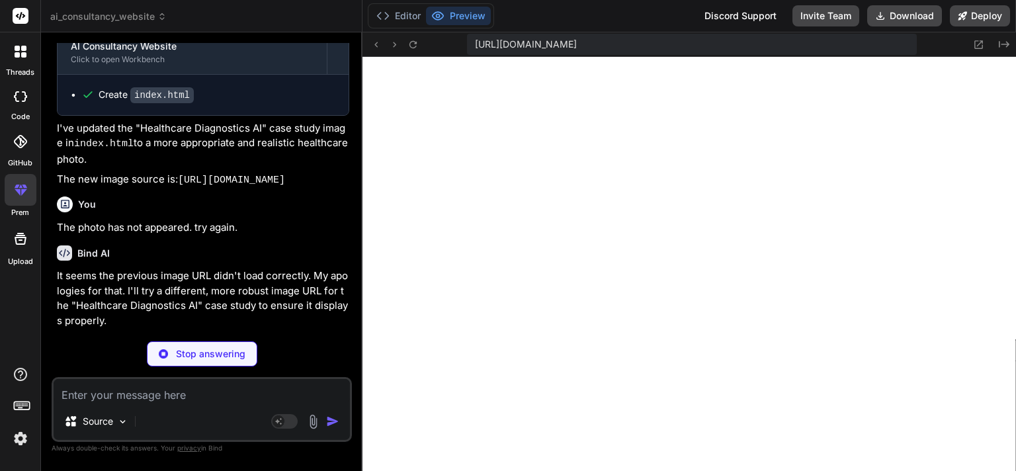
scroll to position [2741, 0]
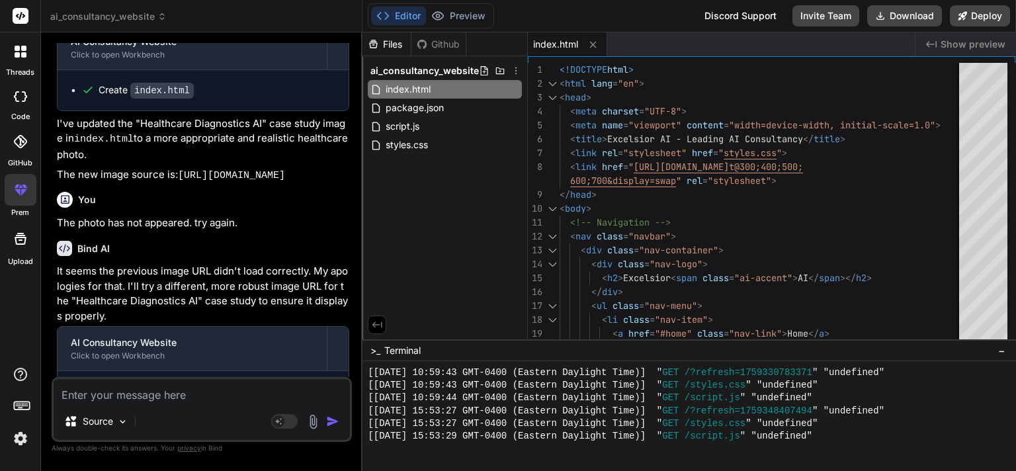
click at [286, 331] on div "Bind AI It seems the previous image URL didn't load correctly. My apologies for…" at bounding box center [203, 372] width 292 height 284
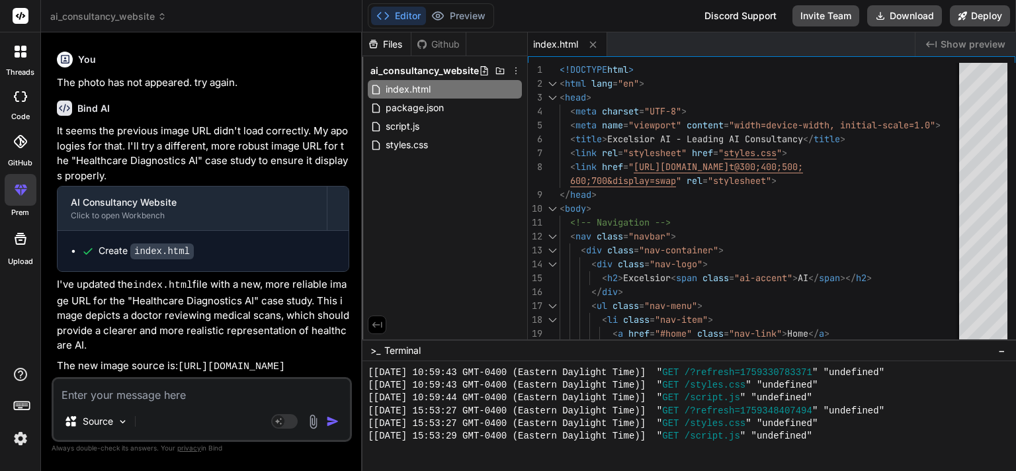
scroll to position [2976, 0]
click at [473, 22] on button "Preview" at bounding box center [458, 16] width 65 height 19
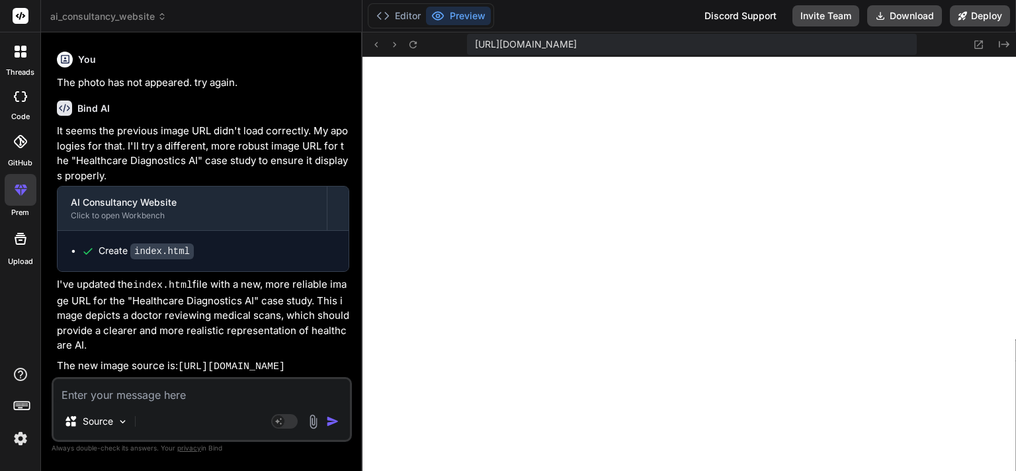
click at [349, 277] on p "I've updated the index.html file with a new, more reliable image URL for the "H…" at bounding box center [203, 315] width 292 height 76
click at [333, 277] on p "I've updated the index.html file with a new, more reliable image URL for the "H…" at bounding box center [203, 315] width 292 height 76
click at [232, 361] on code "[URL][DOMAIN_NAME]" at bounding box center [231, 366] width 107 height 11
click at [413, 48] on icon at bounding box center [412, 44] width 11 height 11
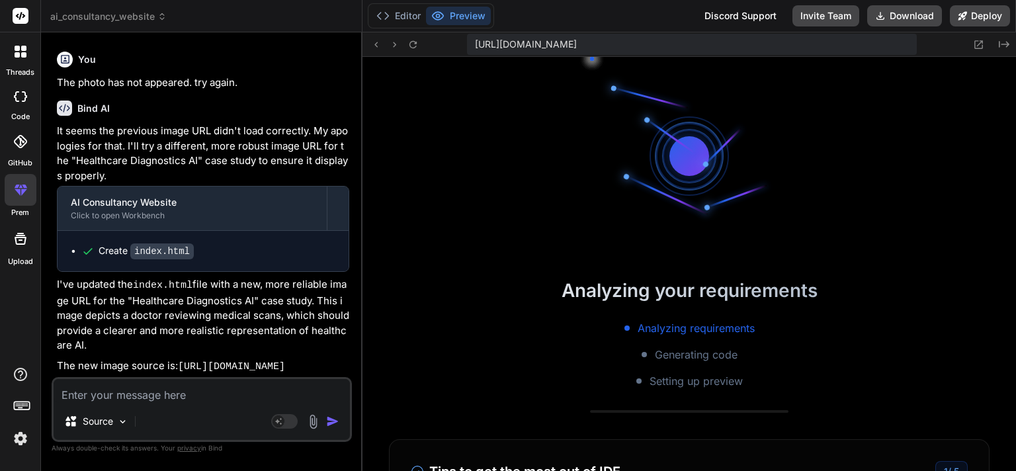
scroll to position [584, 0]
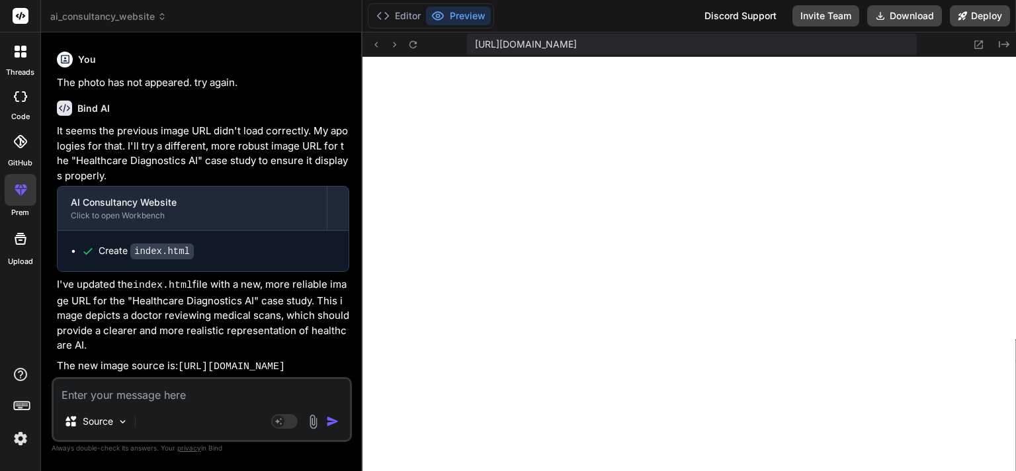
click at [151, 394] on textarea at bounding box center [202, 391] width 296 height 24
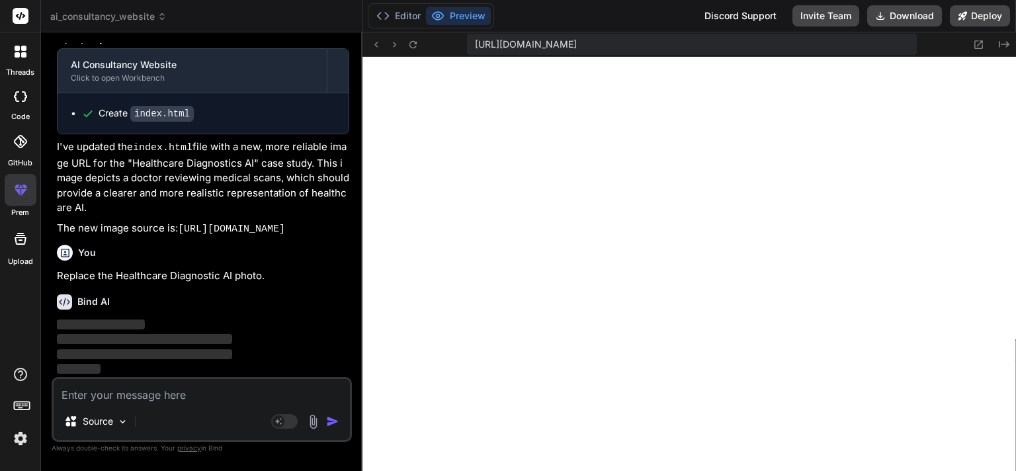
scroll to position [3100, 0]
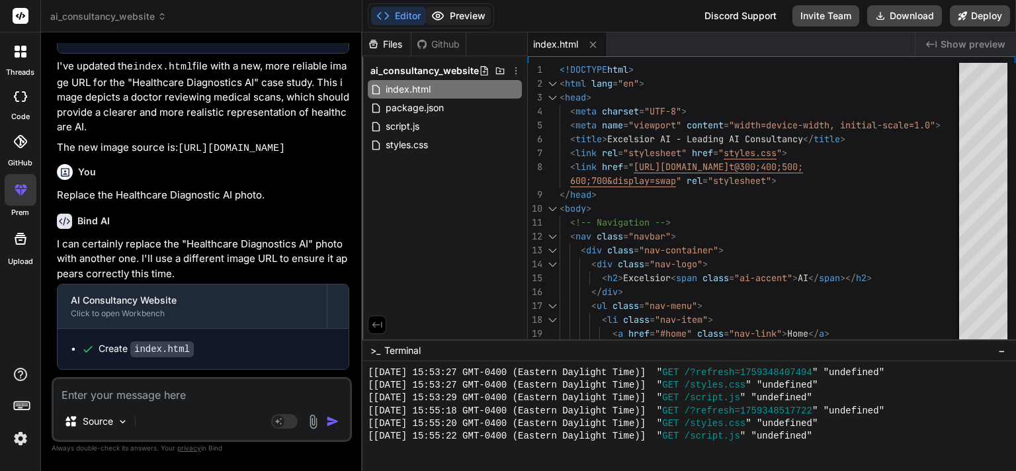
click at [450, 18] on button "Preview" at bounding box center [458, 16] width 65 height 19
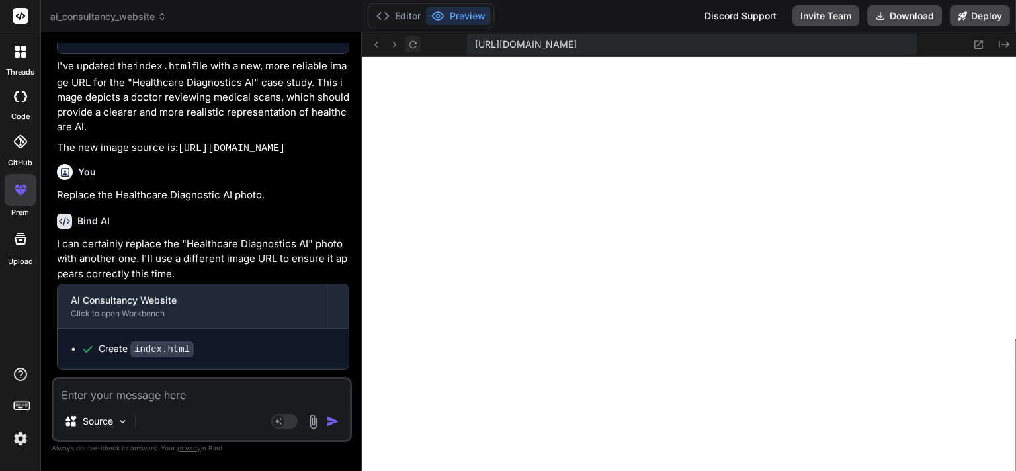
click at [414, 47] on icon at bounding box center [412, 43] width 7 height 7
click at [300, 323] on div "Bind AI I can certainly replace the "Healthcare Diagnostics AI" photo with anot…" at bounding box center [203, 330] width 292 height 255
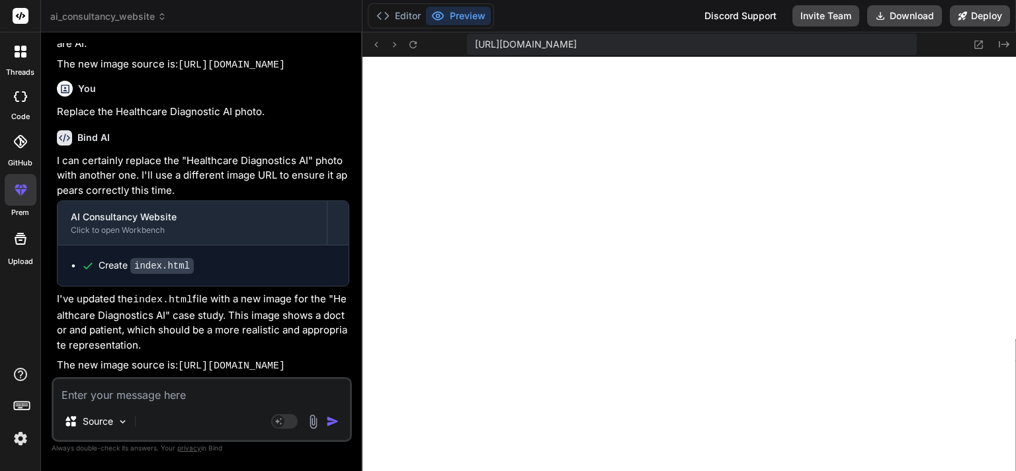
scroll to position [3305, 0]
